Goal: Navigation & Orientation: Go to known website

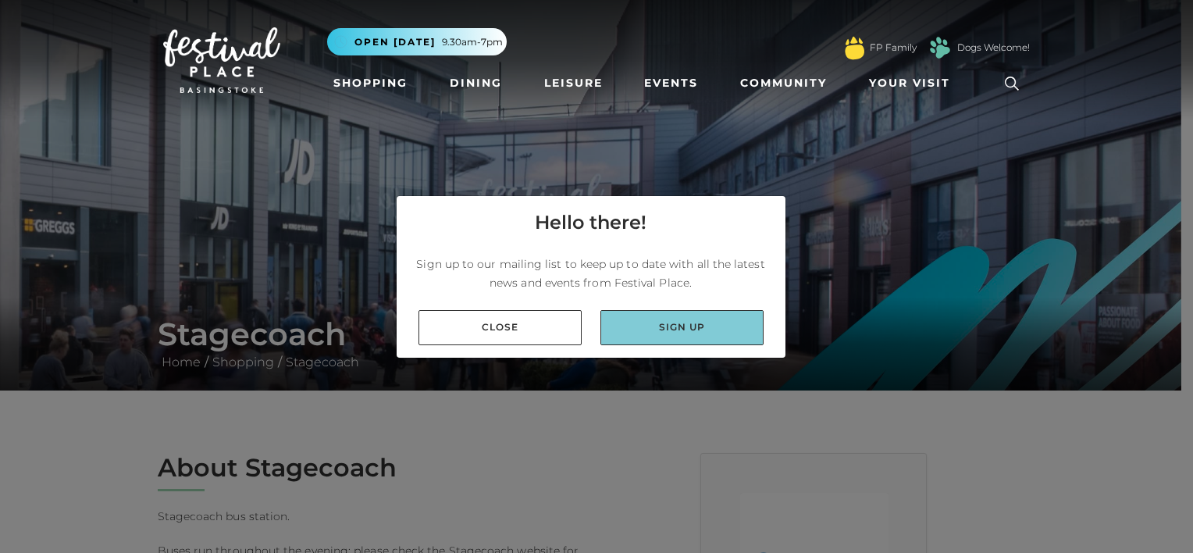
click at [684, 329] on link "Sign up" at bounding box center [681, 327] width 163 height 35
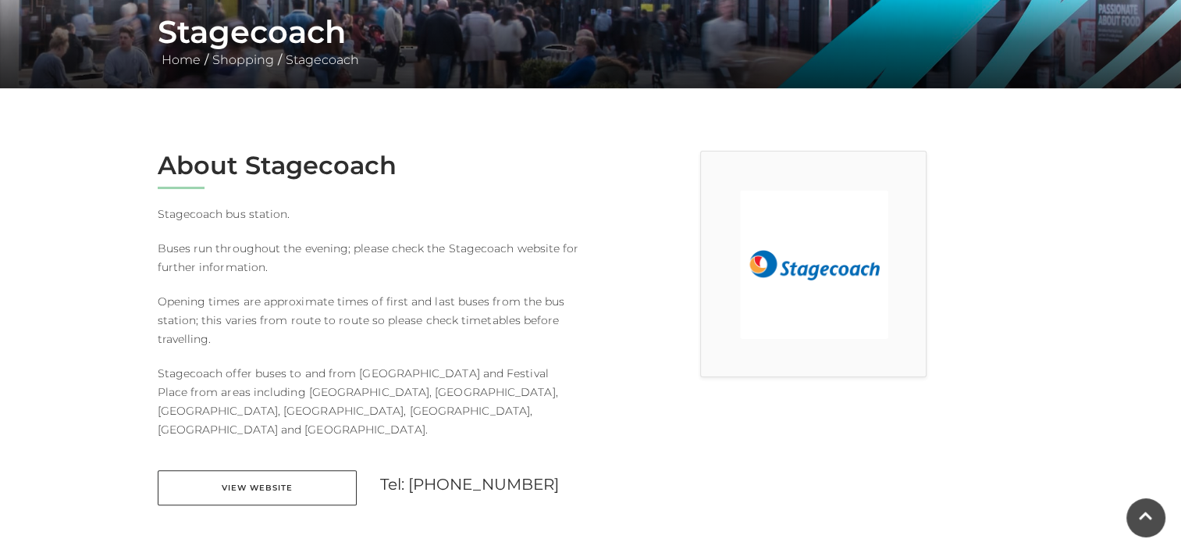
scroll to position [312, 0]
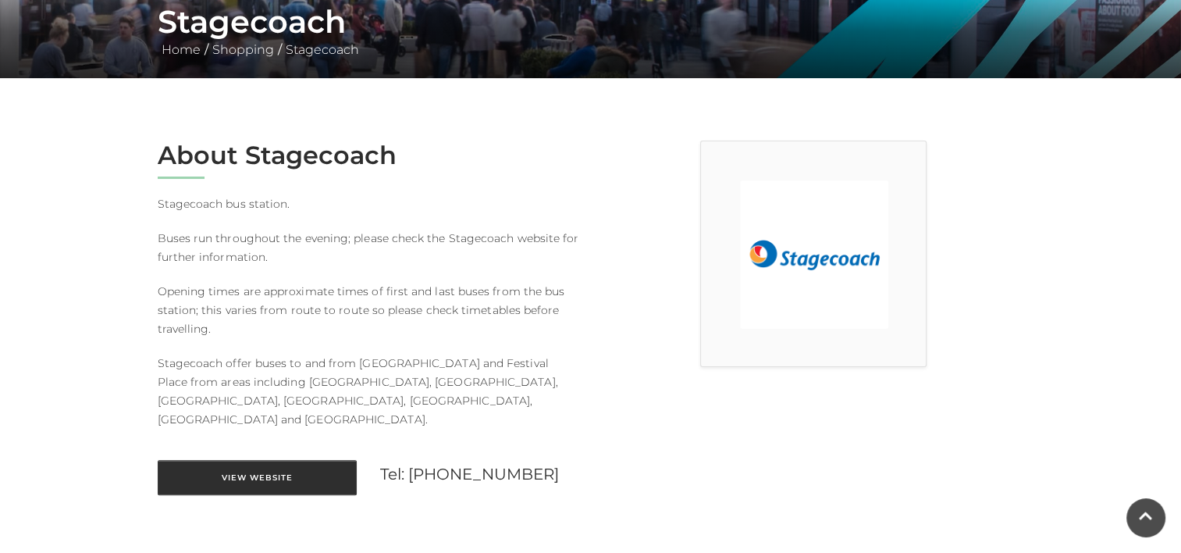
click at [250, 460] on link "View Website" at bounding box center [257, 477] width 199 height 35
